Goal: Information Seeking & Learning: Learn about a topic

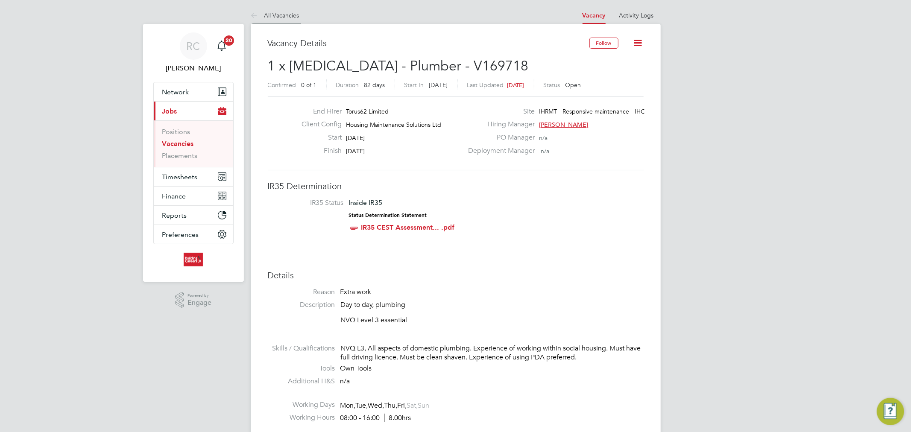
click at [290, 15] on link "All Vacancies" at bounding box center [275, 16] width 49 height 8
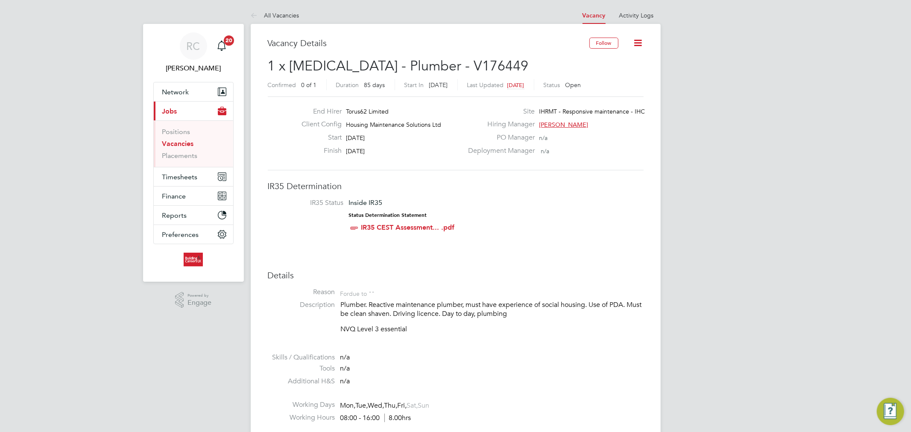
click at [301, 18] on ul "All Vacancies" at bounding box center [284, 15] width 66 height 17
click at [290, 18] on link "All Vacancies" at bounding box center [275, 16] width 49 height 8
